Goal: Check status: Check status

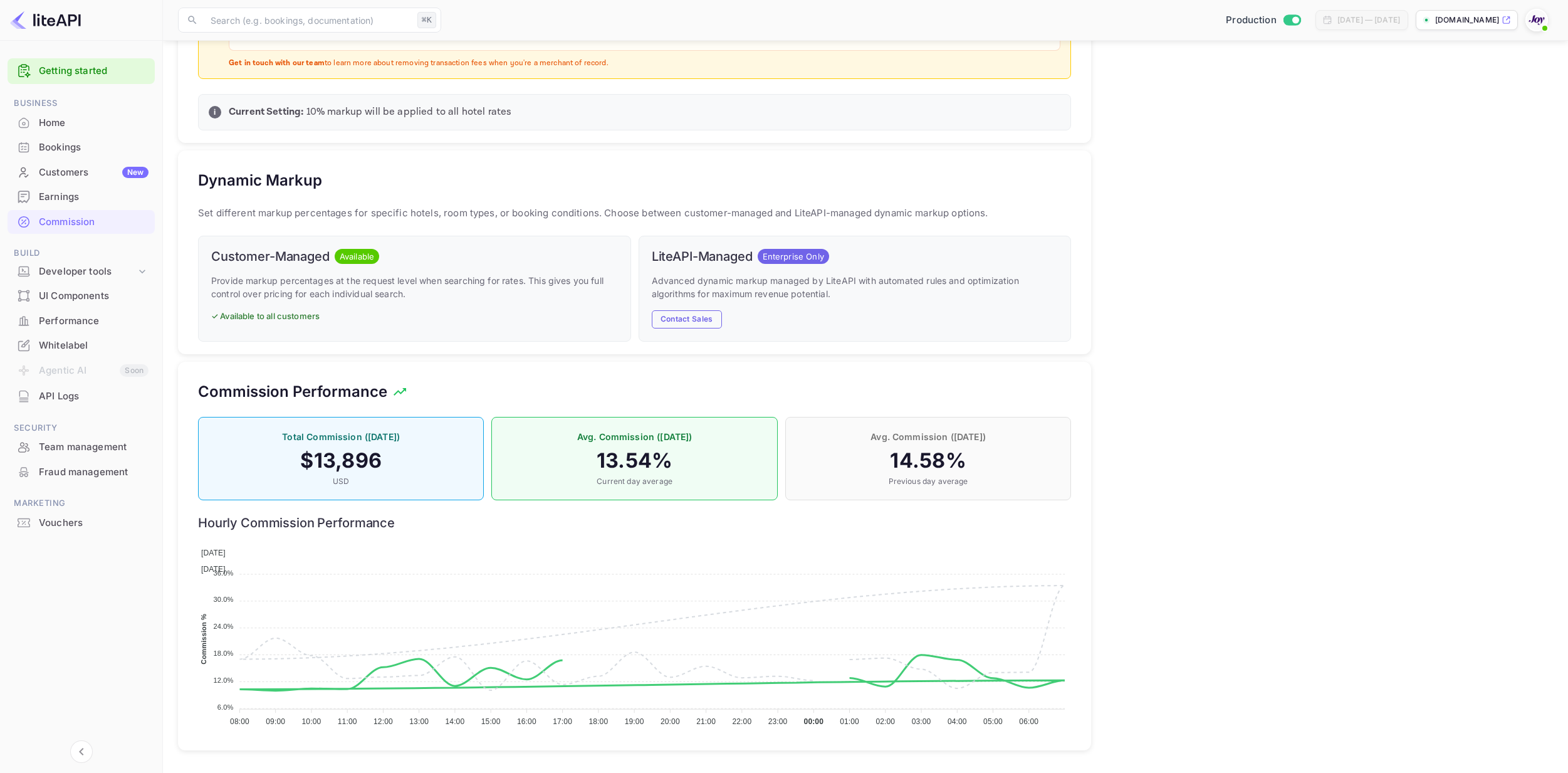
scroll to position [625, 0]
click at [68, 158] on div "Bookings" at bounding box center [81, 147] width 147 height 25
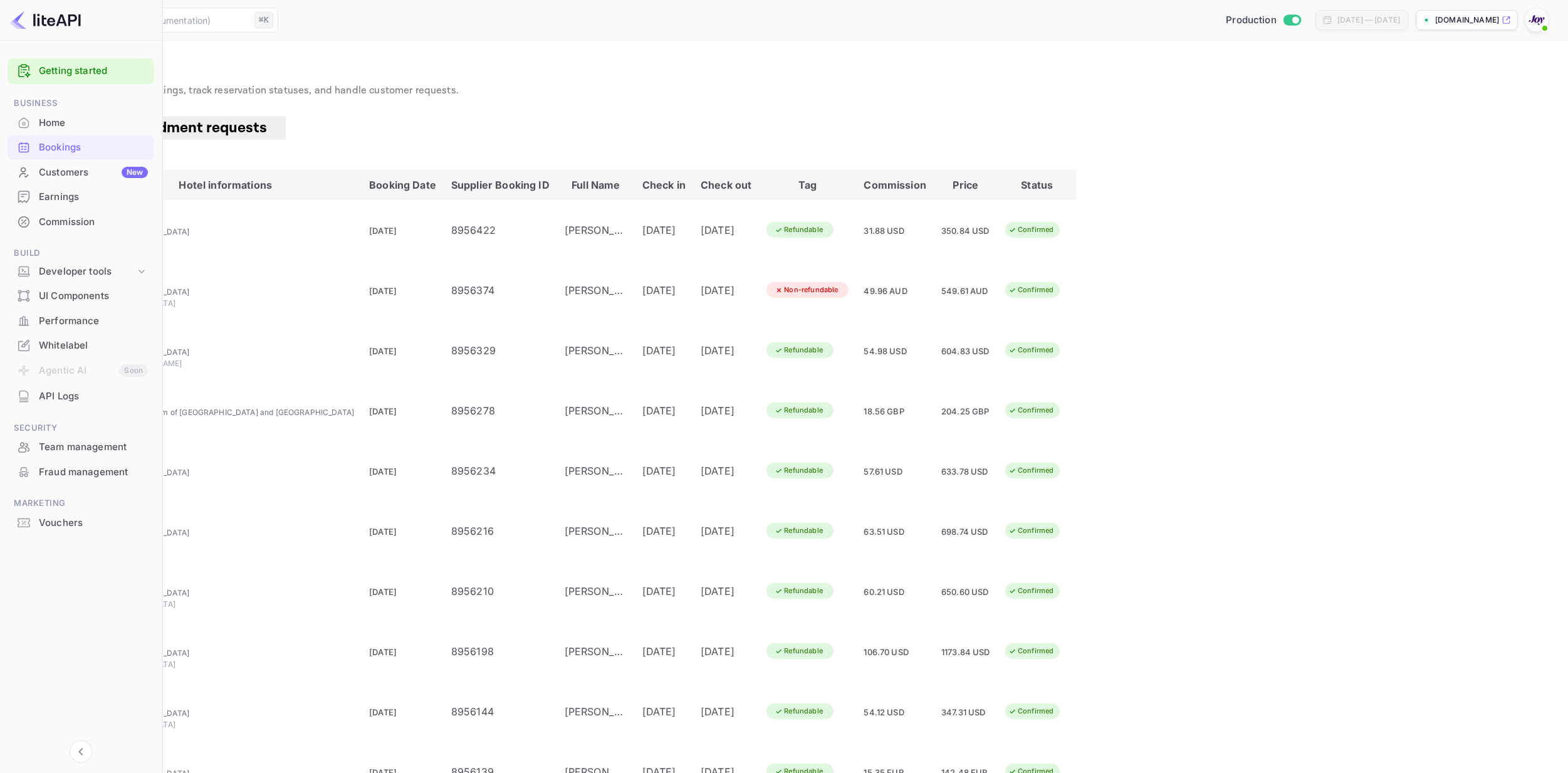
click at [67, 221] on div "Commission" at bounding box center [93, 222] width 109 height 14
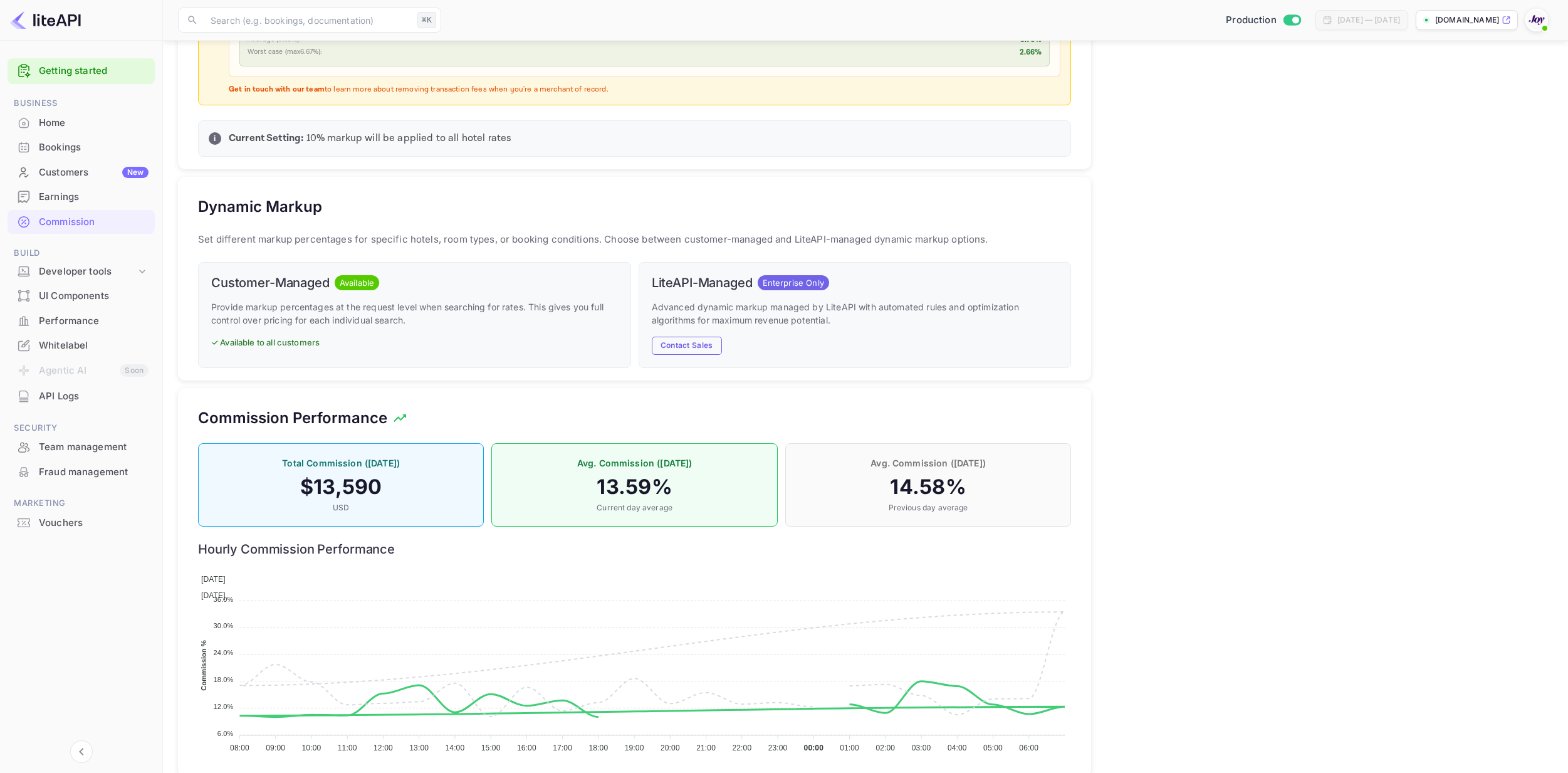
scroll to position [609, 0]
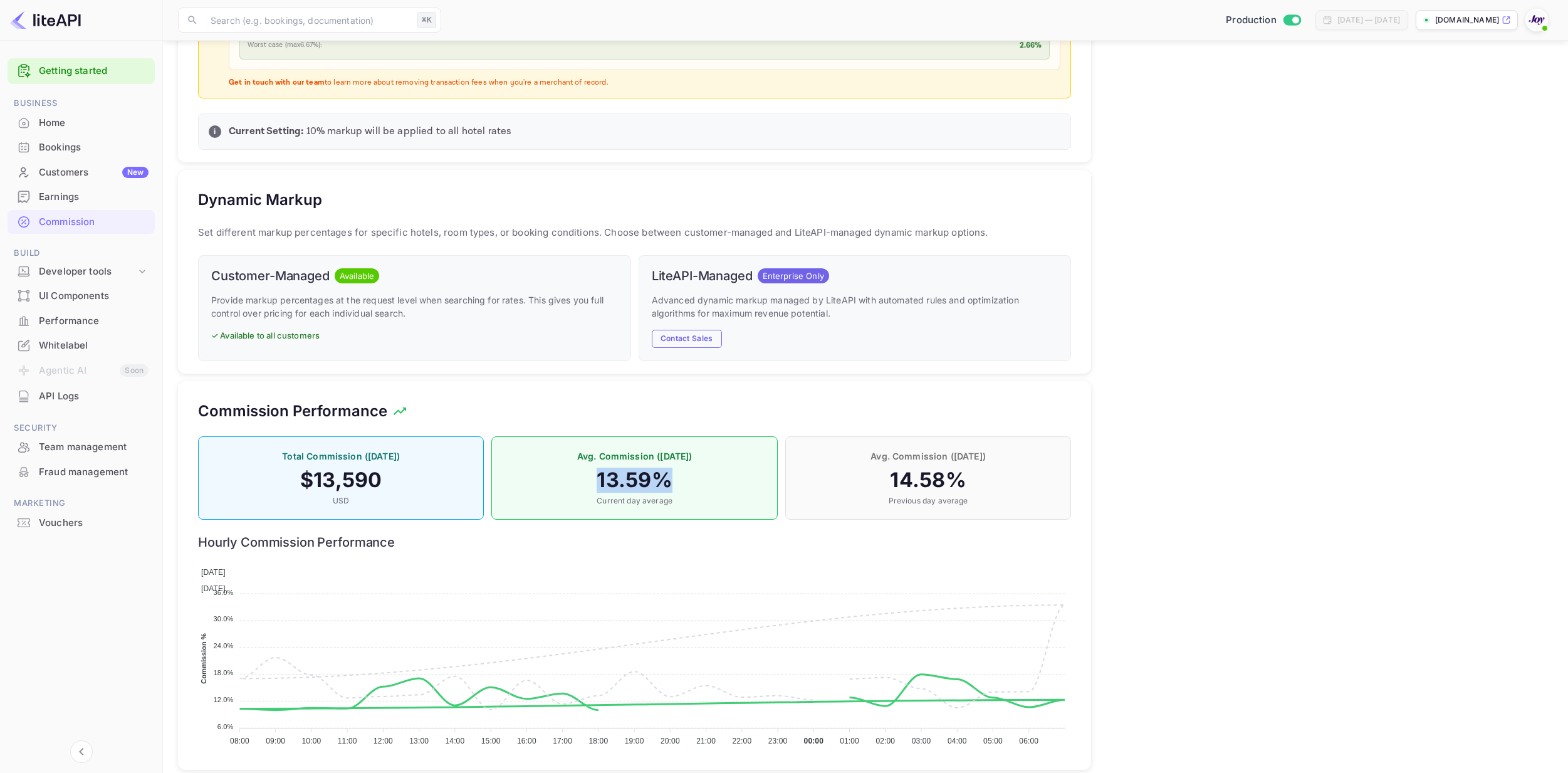
drag, startPoint x: 657, startPoint y: 472, endPoint x: 719, endPoint y: 474, distance: 62.0
click at [719, 474] on h4 "13.59 %" at bounding box center [634, 480] width 259 height 25
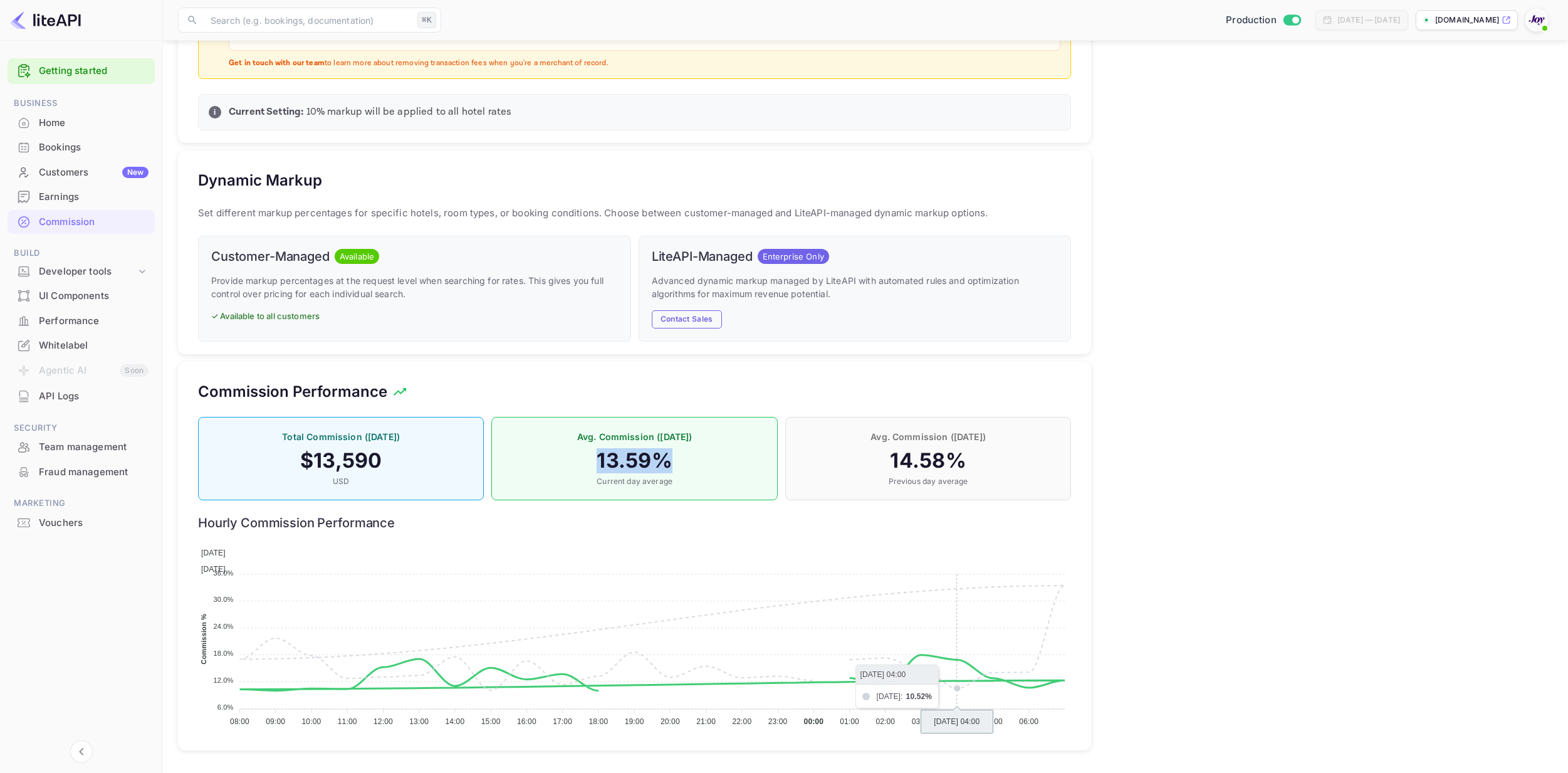
click at [962, 657] on foreignobject "Today Yesterday" at bounding box center [634, 634] width 873 height 188
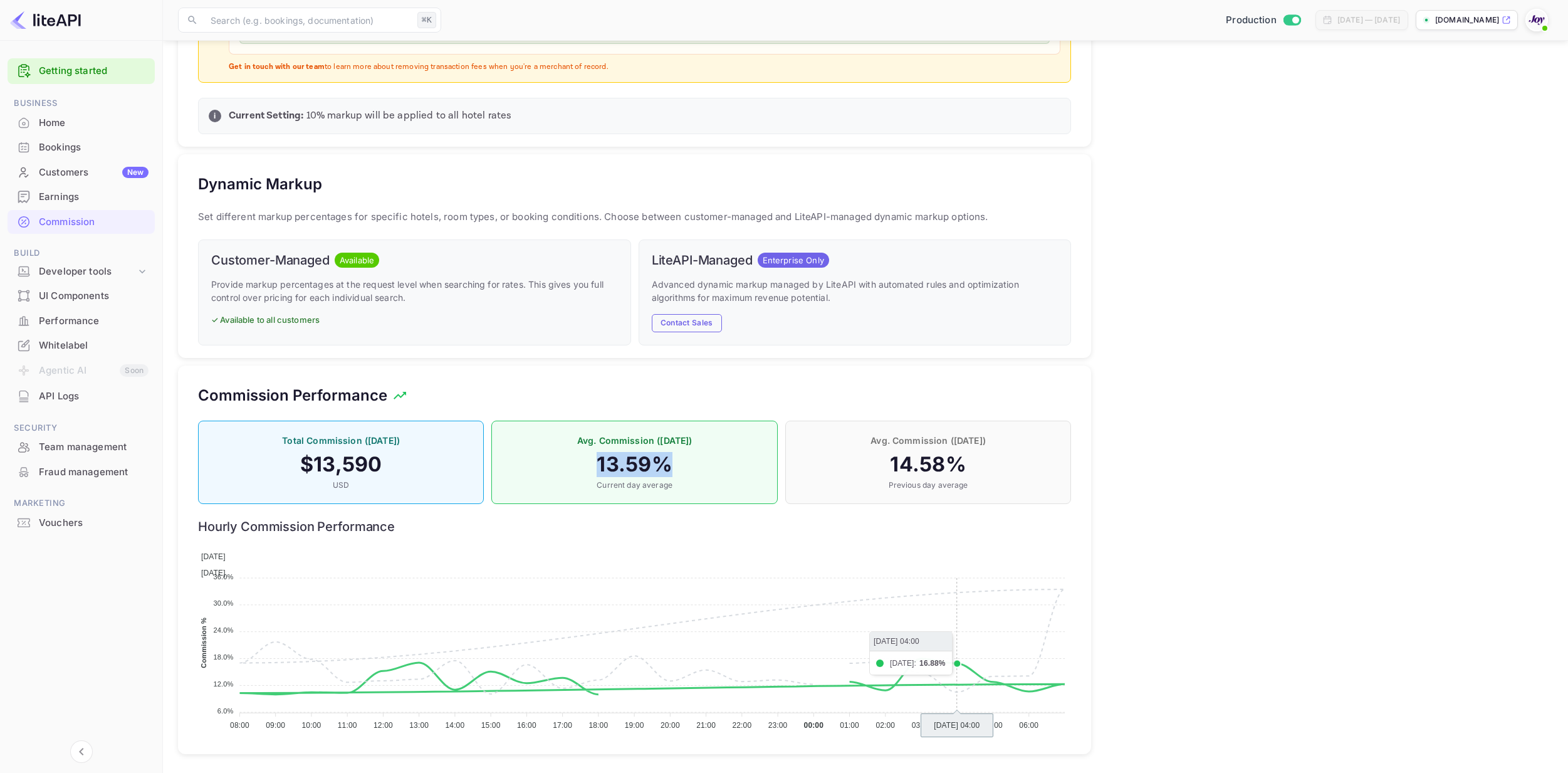
scroll to position [620, 0]
click at [1185, 563] on div "💰 How Markup Works Net Rate Base hotel rate with no commission. Perfect when yo…" at bounding box center [1322, 145] width 462 height 1232
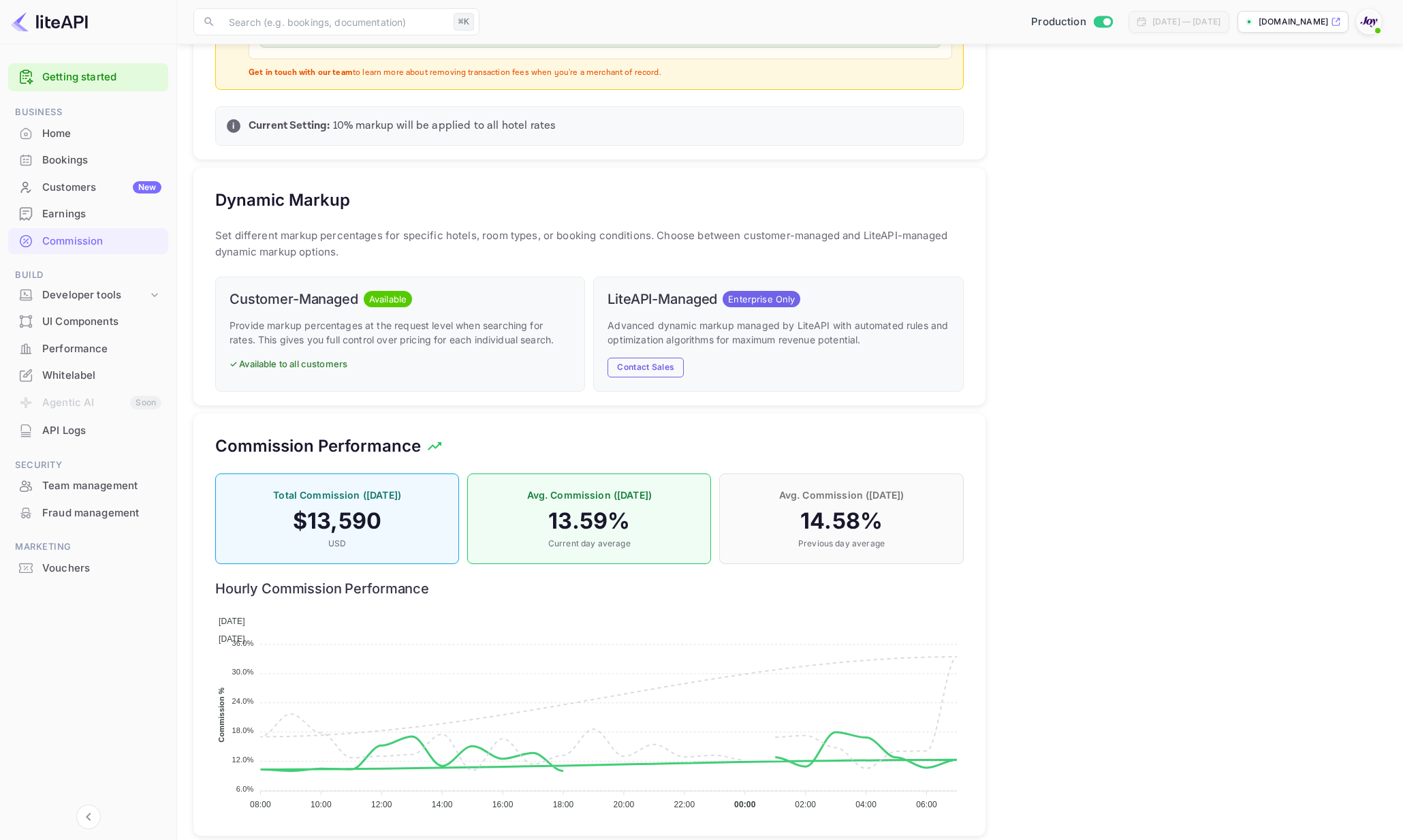
scroll to position [695, 0]
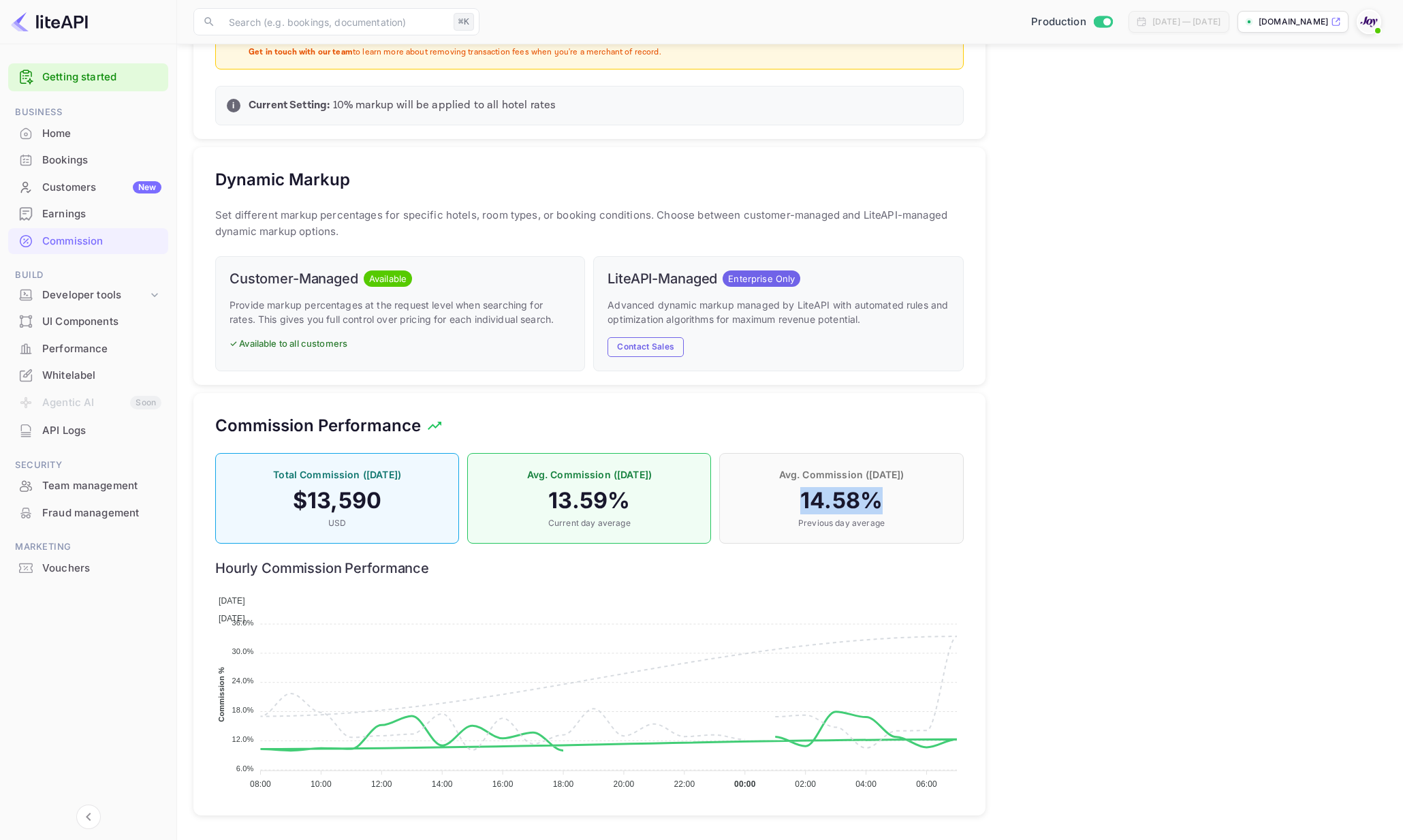
drag, startPoint x: 867, startPoint y: 496, endPoint x: 789, endPoint y: 493, distance: 78.1
click at [788, 493] on h4 "14.58 %" at bounding box center [841, 500] width 215 height 27
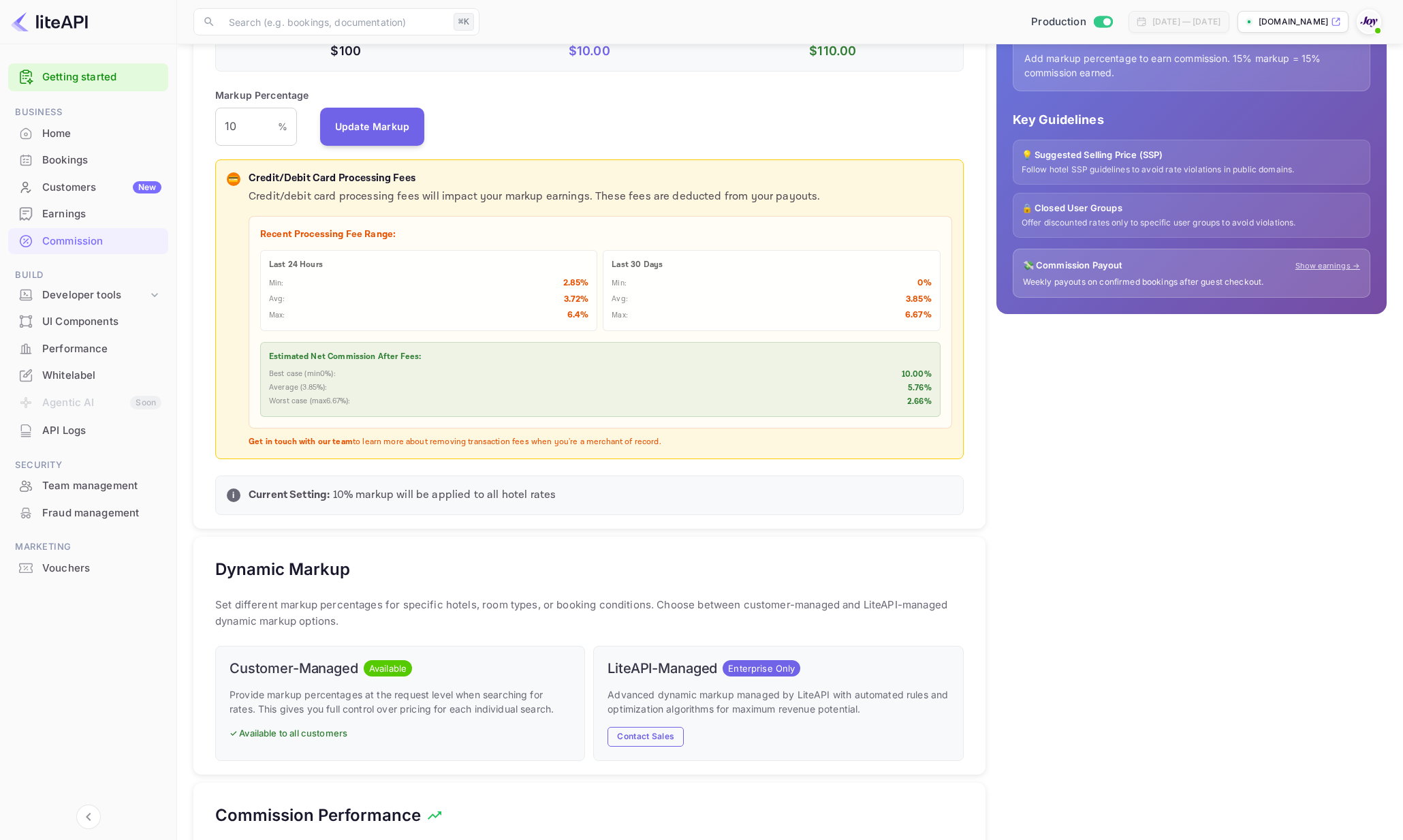
scroll to position [277, 0]
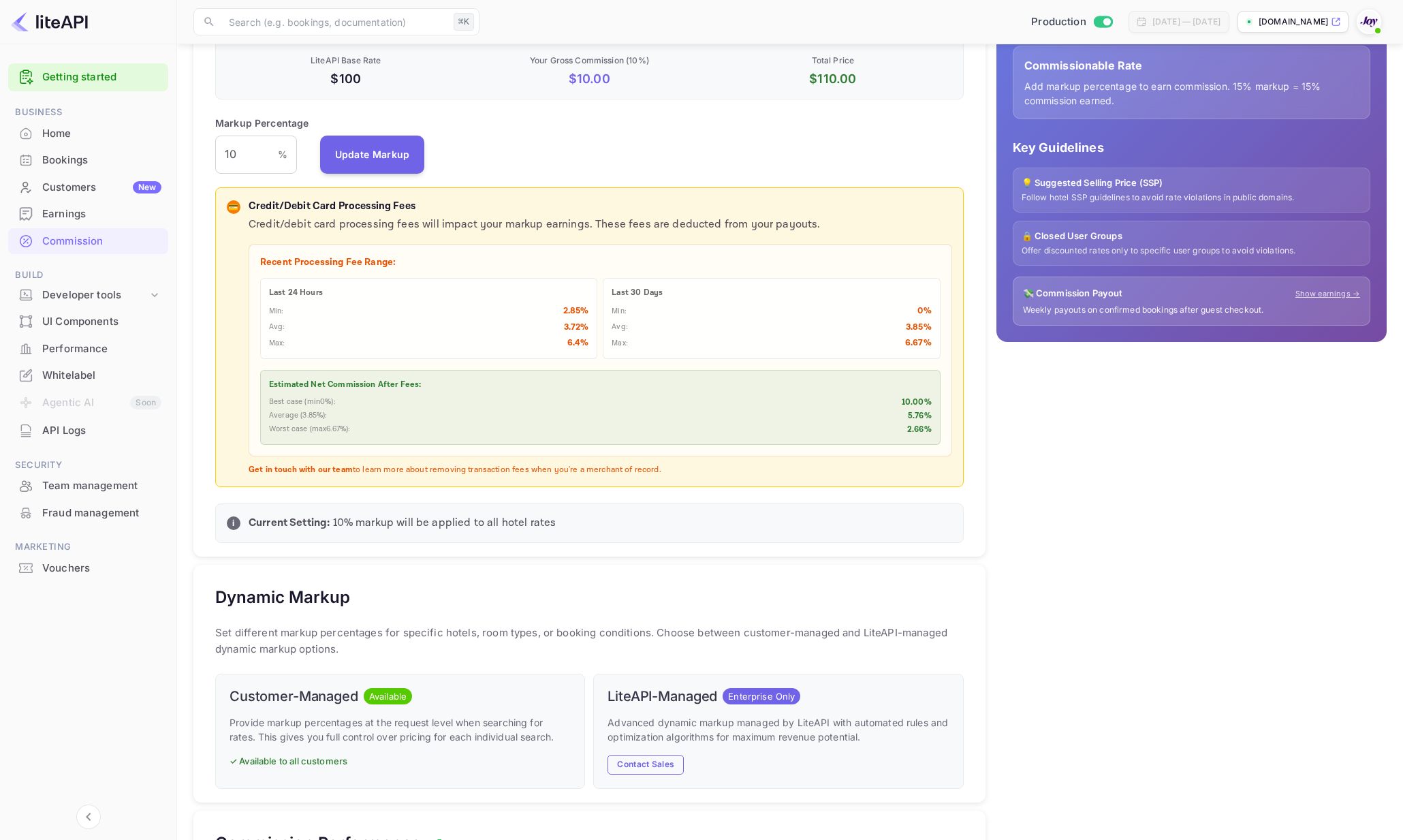
click at [71, 161] on div "Bookings" at bounding box center [101, 160] width 119 height 15
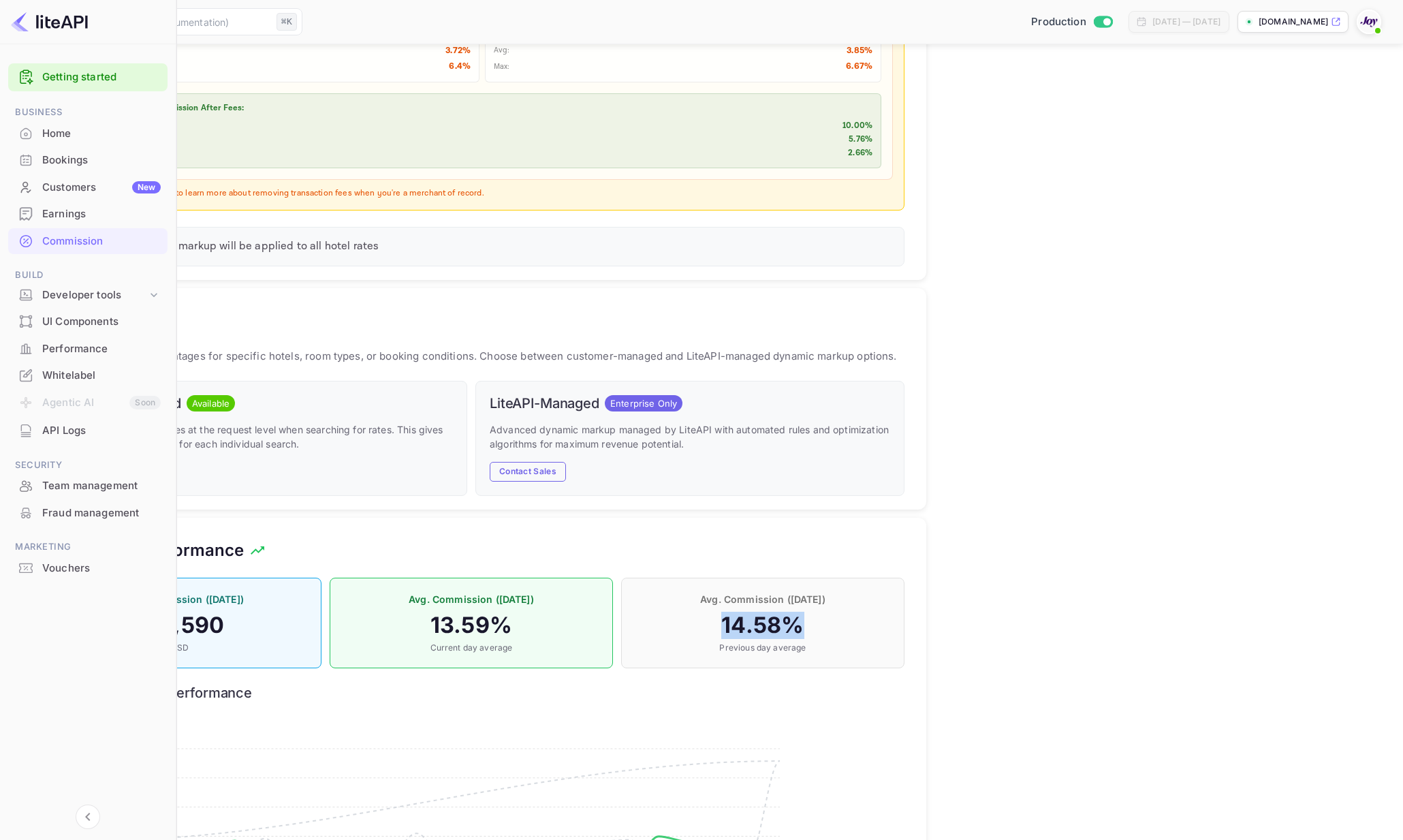
scroll to position [695, 0]
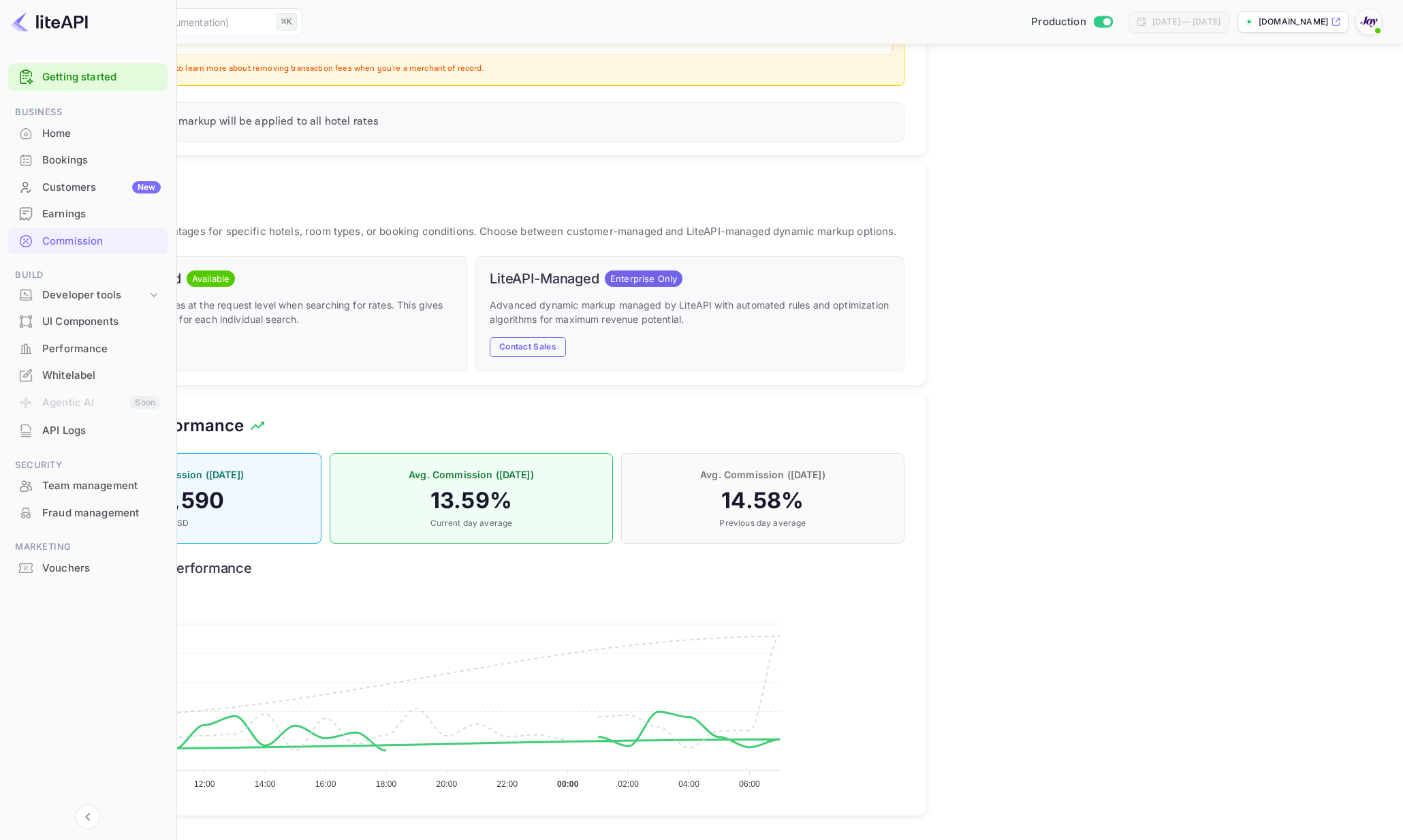
click at [905, 530] on div "Avg. Commission (Yesterday) 14.58 % Previous day average" at bounding box center [762, 498] width 283 height 91
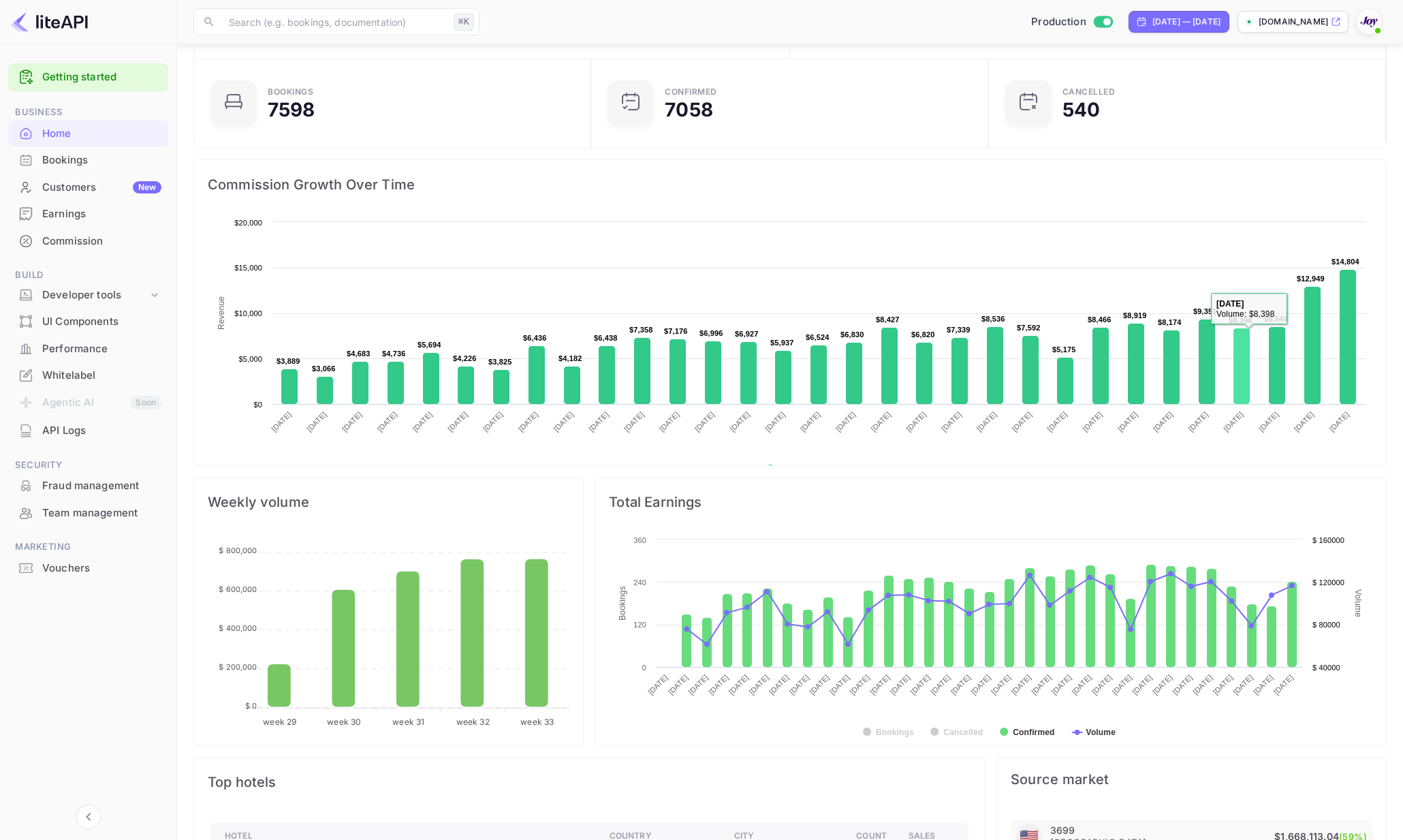
scroll to position [75, 0]
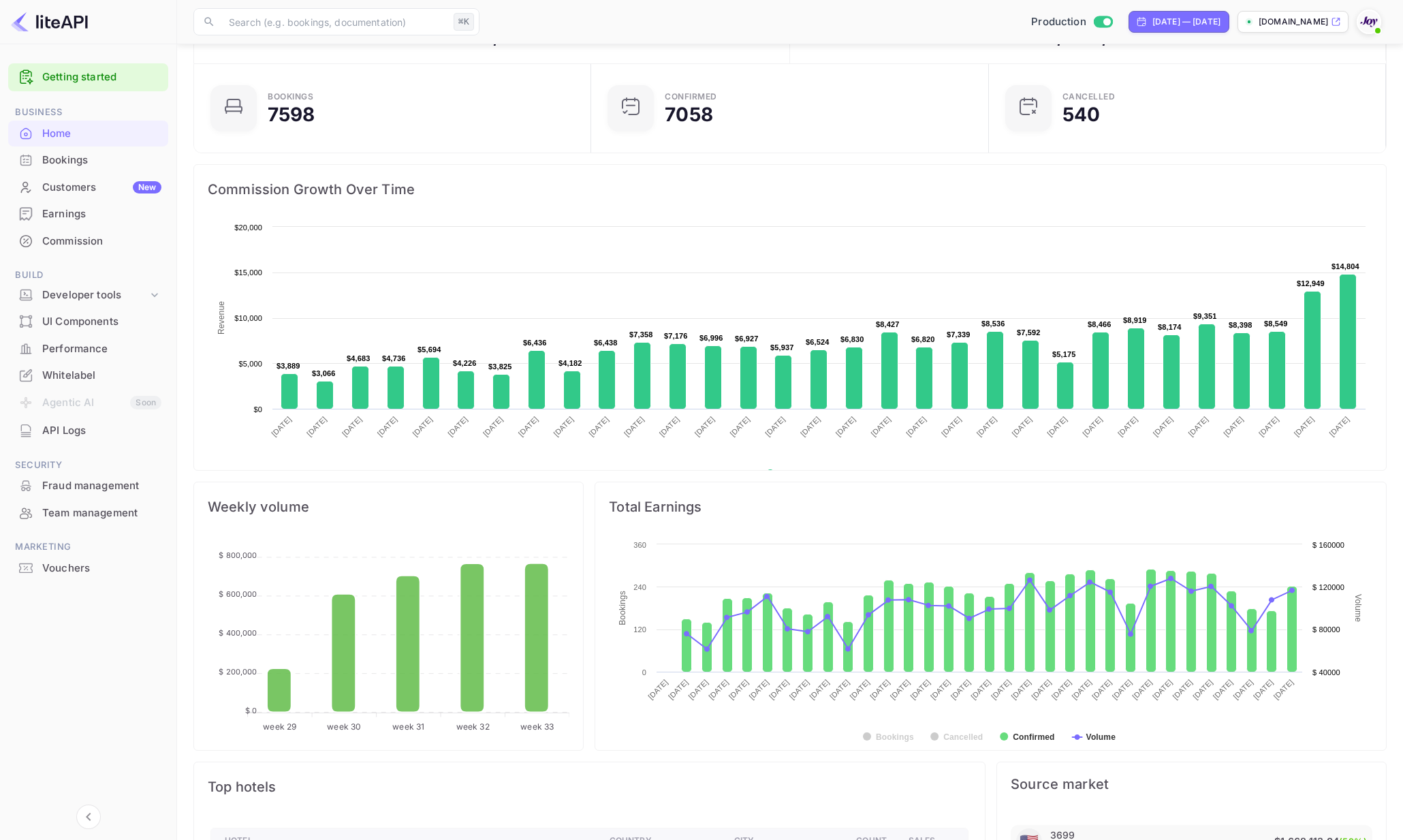
click at [977, 291] on rect at bounding box center [790, 356] width 1164 height 272
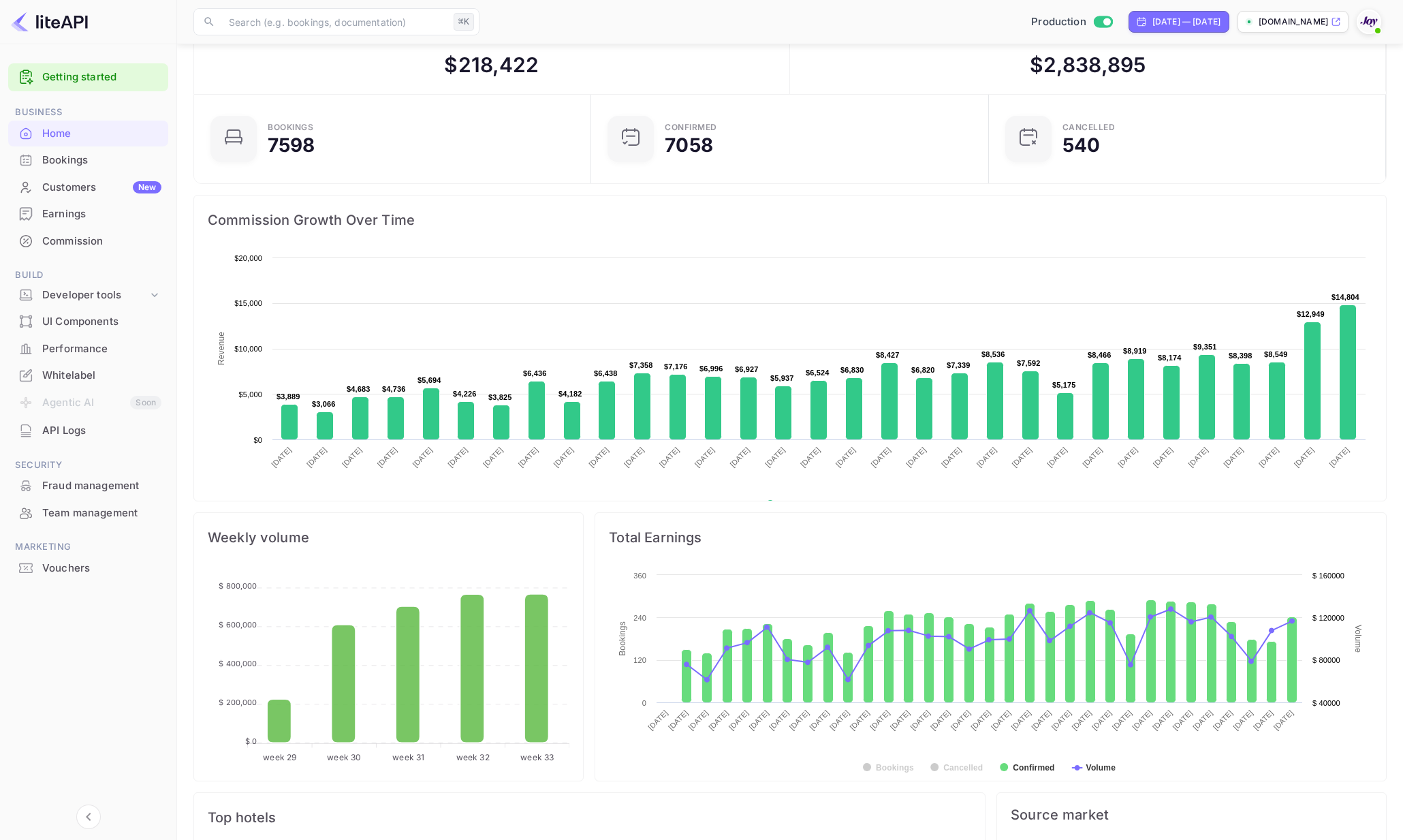
scroll to position [45, 0]
click at [1129, 11] on div "[DATE] — [DATE]" at bounding box center [1179, 21] width 100 height 22
select select "6"
select select "2025"
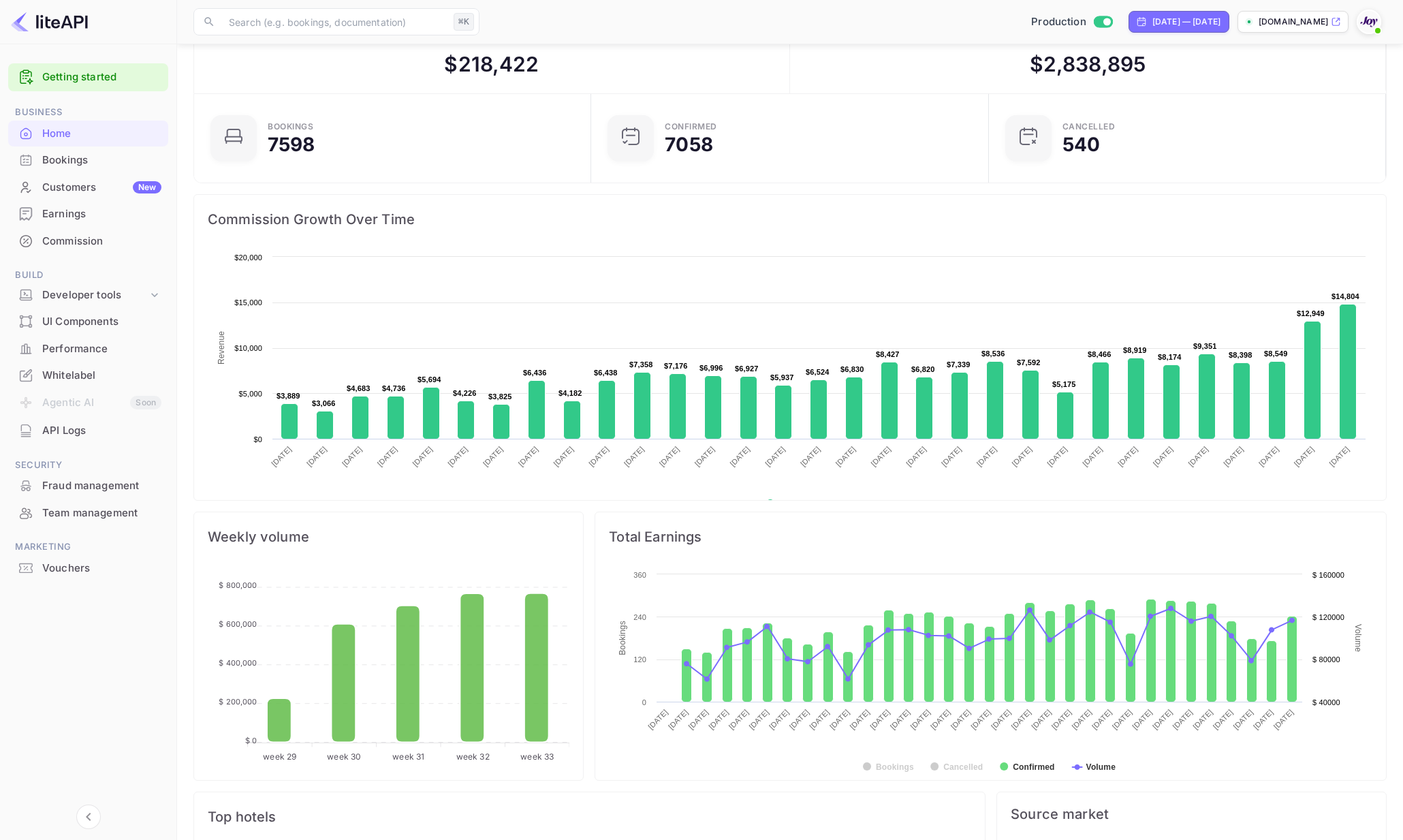
select select "4"
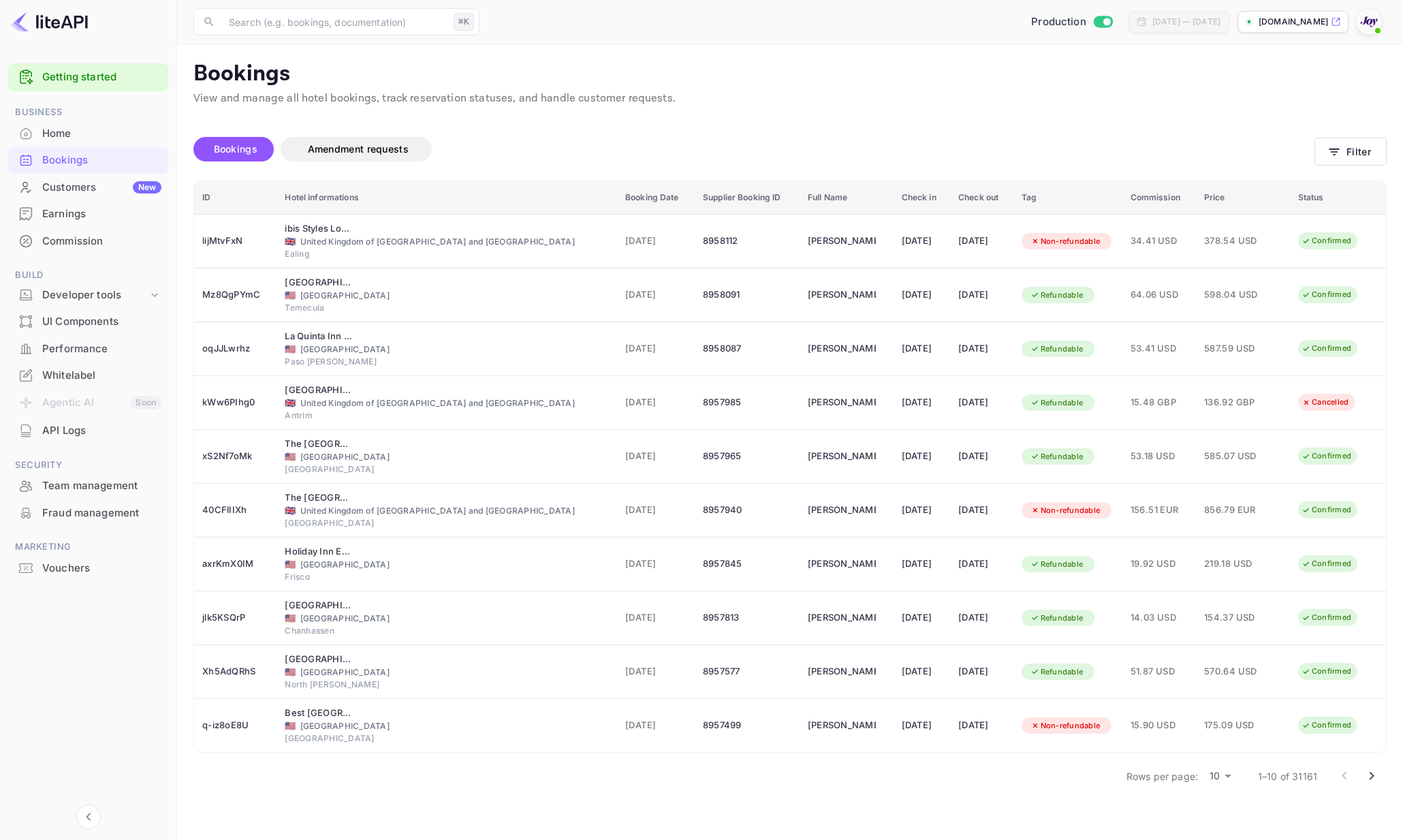
click at [1378, 775] on icon "Go to next page" at bounding box center [1371, 775] width 16 height 16
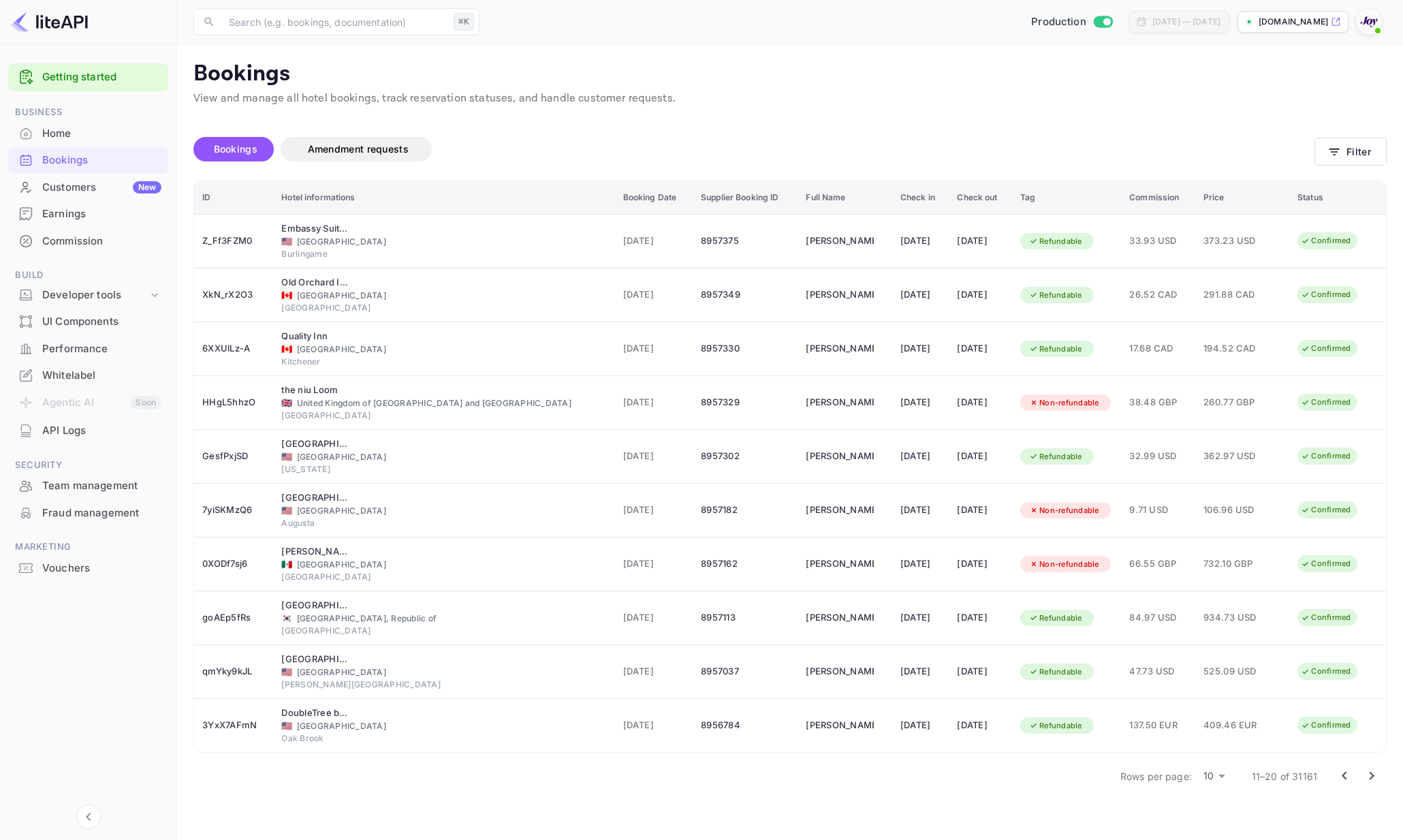
click at [1374, 775] on icon "Go to next page" at bounding box center [1371, 775] width 16 height 16
